Goal: Navigation & Orientation: Find specific page/section

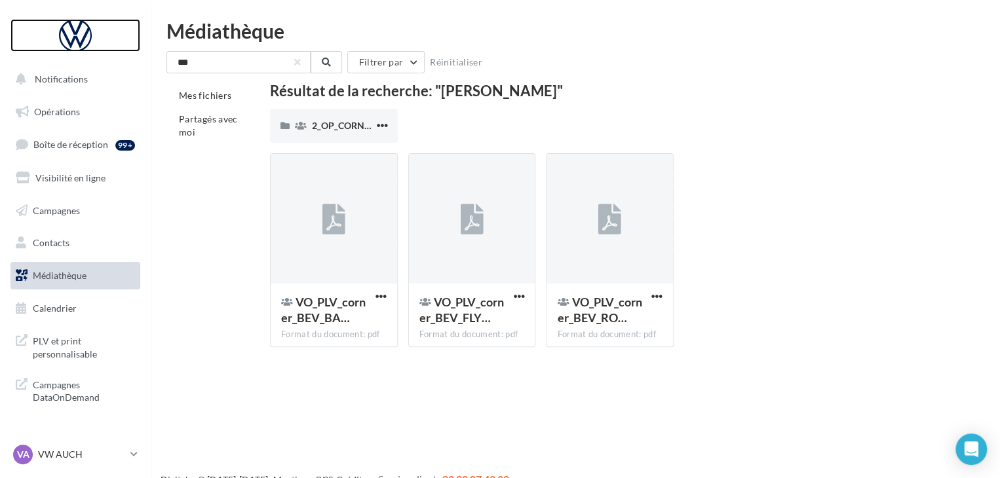
click at [85, 37] on div at bounding box center [75, 35] width 105 height 33
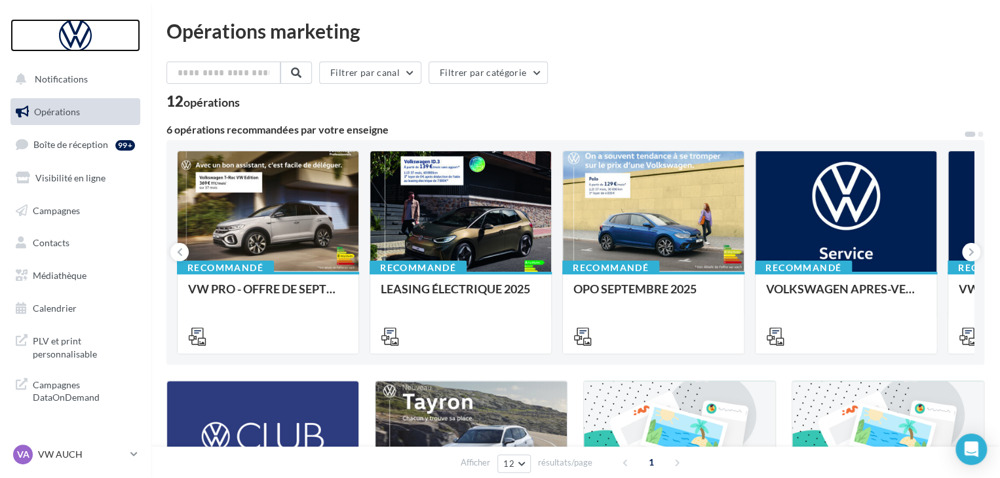
click at [83, 41] on div at bounding box center [75, 35] width 105 height 33
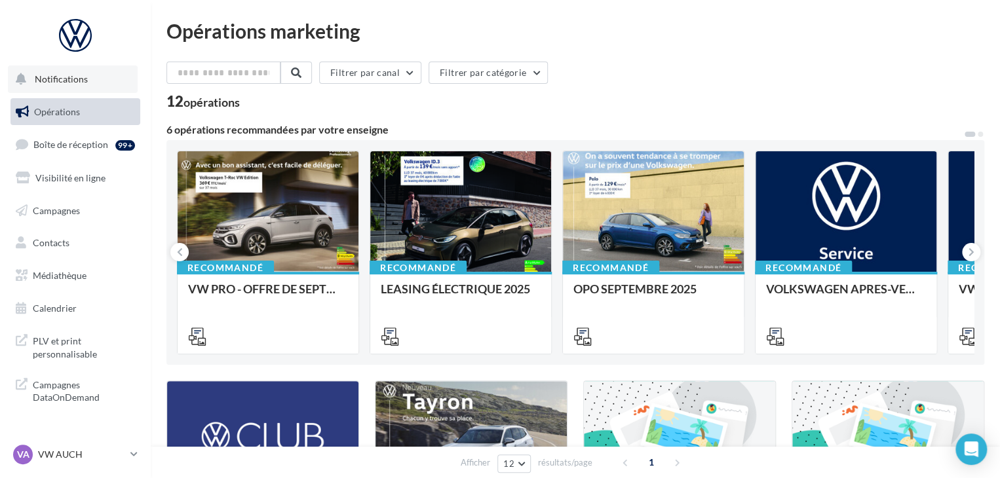
click at [60, 81] on span "Notifications" at bounding box center [61, 78] width 53 height 11
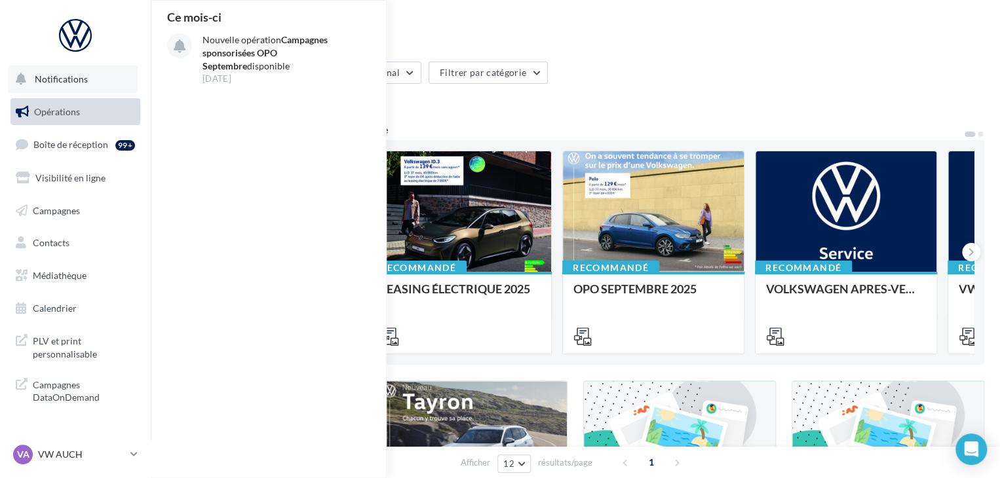
click at [60, 81] on span "Notifications" at bounding box center [61, 78] width 53 height 11
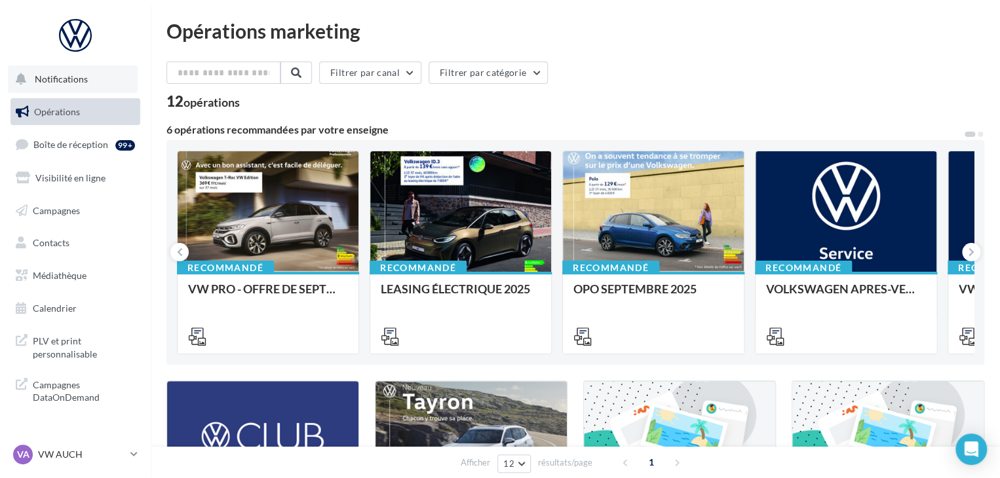
click at [60, 81] on span "Notifications" at bounding box center [61, 78] width 53 height 11
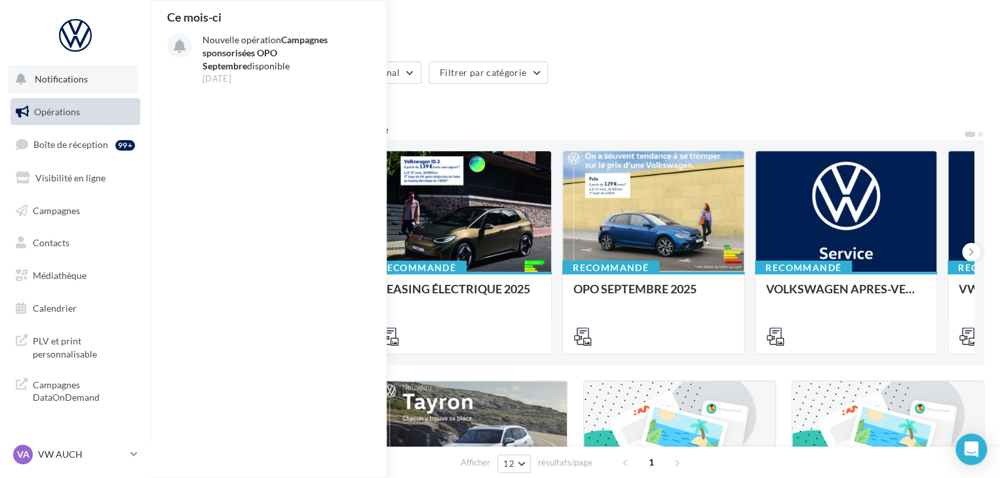
click at [60, 81] on span "Notifications" at bounding box center [61, 78] width 53 height 11
